Goal: Information Seeking & Learning: Compare options

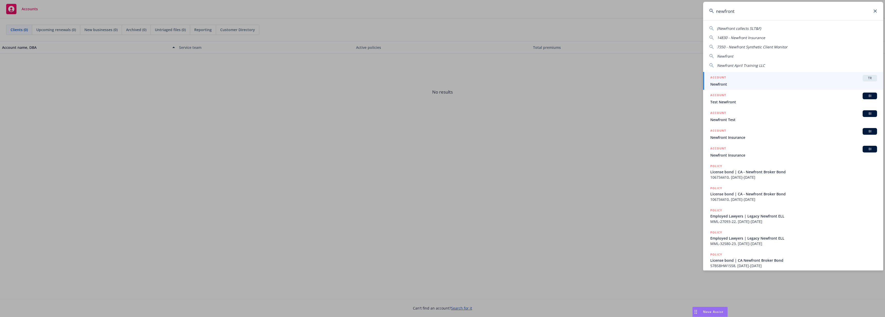
type input "newfront"
click at [778, 81] on div "ACCOUNT TR" at bounding box center [794, 78] width 167 height 7
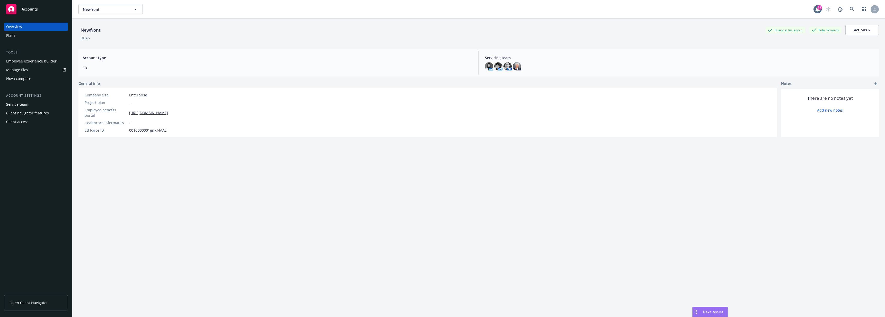
click at [34, 79] on div "Nova compare" at bounding box center [36, 79] width 60 height 8
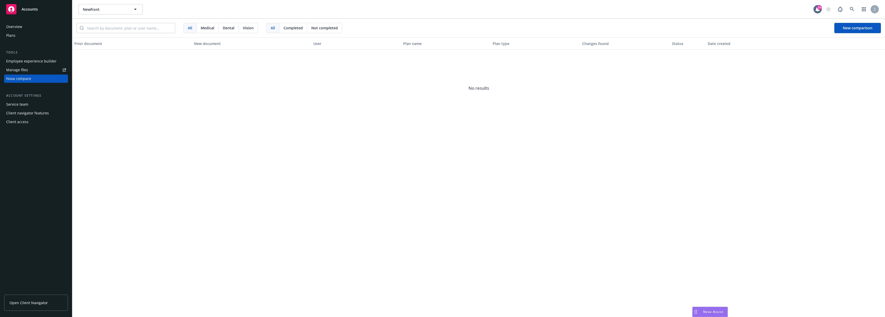
click at [31, 38] on div "Plans" at bounding box center [36, 35] width 60 height 8
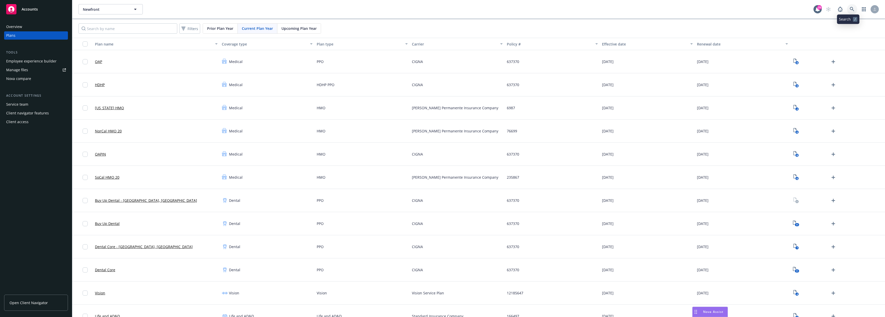
click at [847, 6] on link at bounding box center [852, 9] width 10 height 10
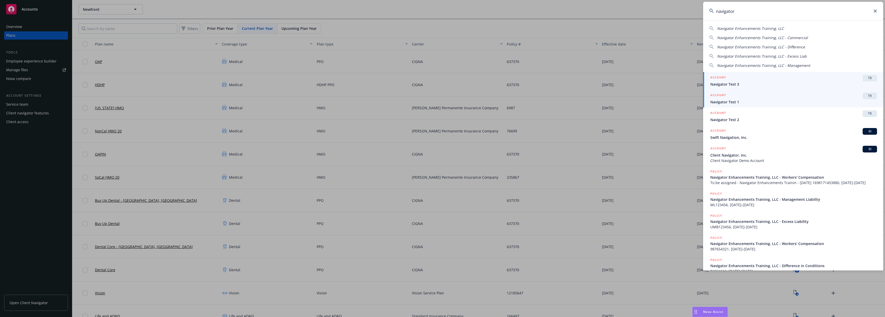
type input "navigator"
click at [754, 105] on link "ACCOUNT TR Navigator Test 1" at bounding box center [793, 99] width 180 height 18
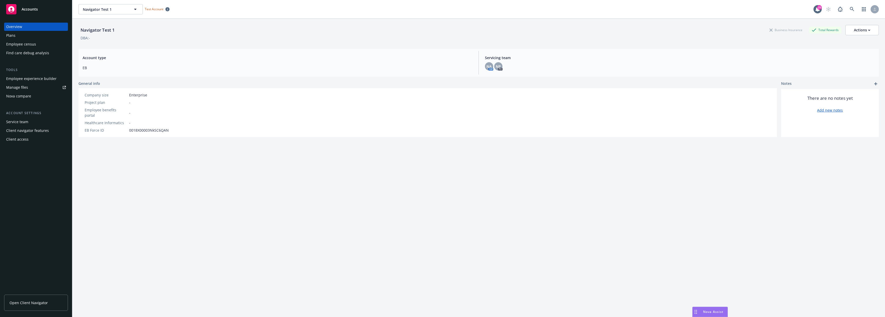
click at [20, 97] on div "Nova compare" at bounding box center [18, 96] width 25 height 8
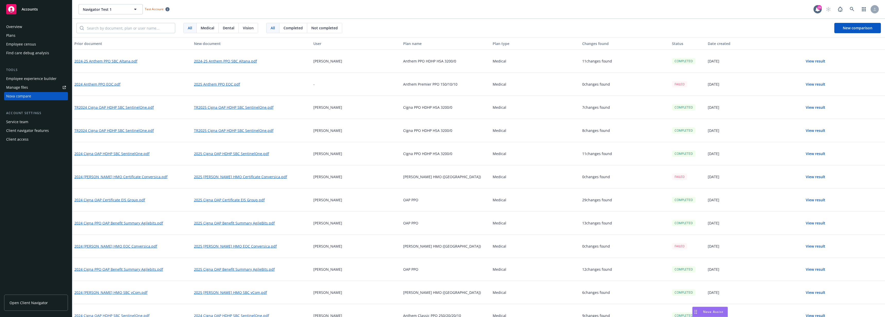
click at [811, 62] on button "View result" at bounding box center [816, 61] width 36 height 10
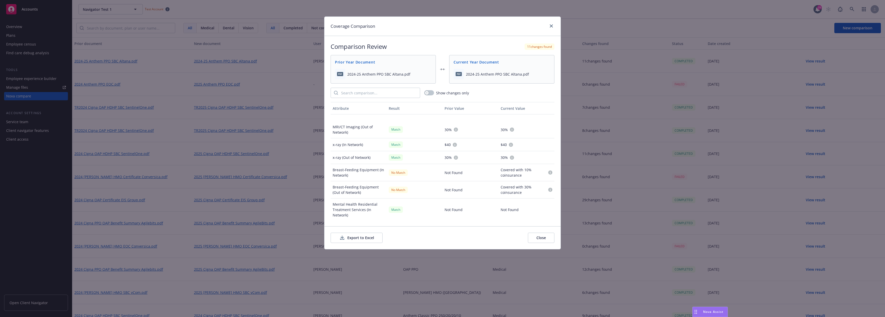
scroll to position [841, 0]
click at [553, 23] on link "close" at bounding box center [551, 26] width 6 height 6
